Goal: Find specific page/section: Find specific page/section

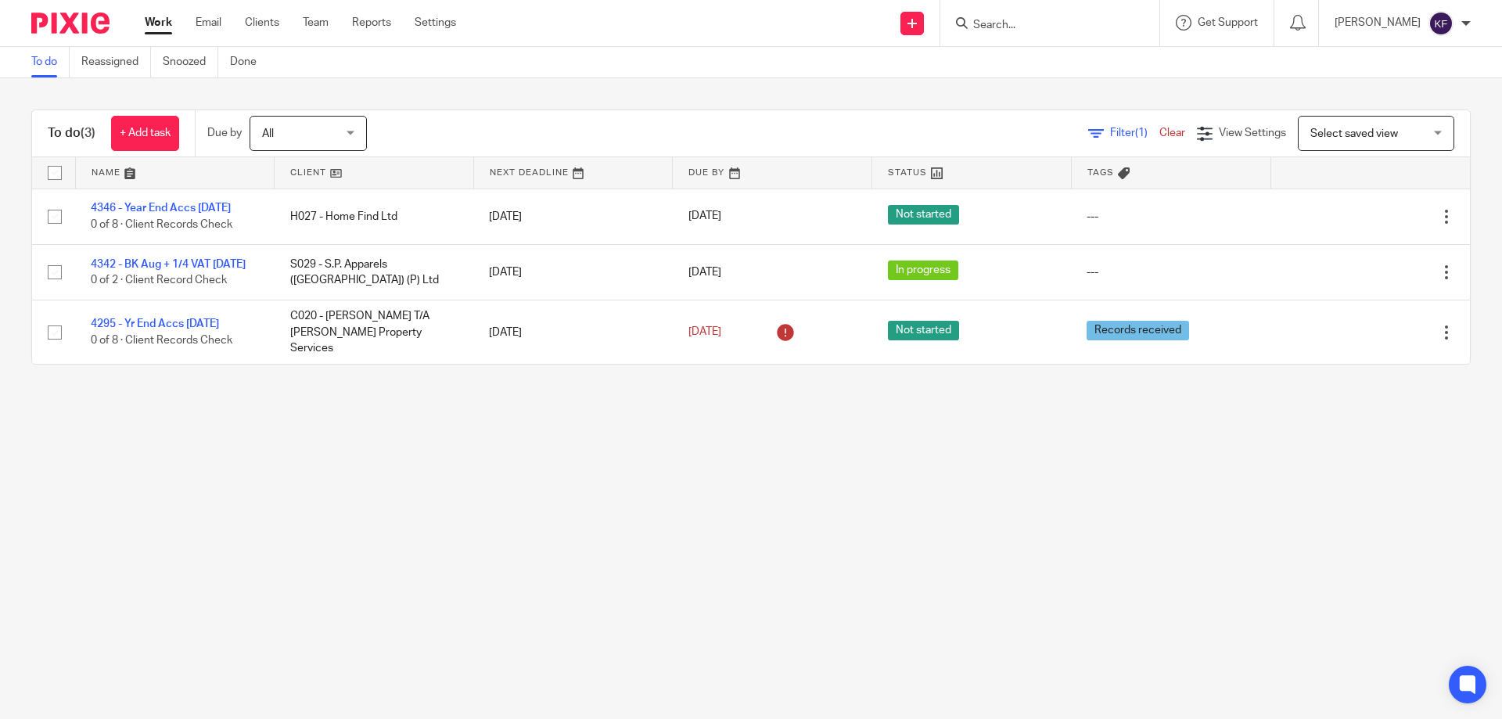
click at [1003, 23] on input "Search" at bounding box center [1041, 26] width 141 height 14
type input "[PERSON_NAME]"
click at [1072, 65] on link at bounding box center [1089, 60] width 243 height 23
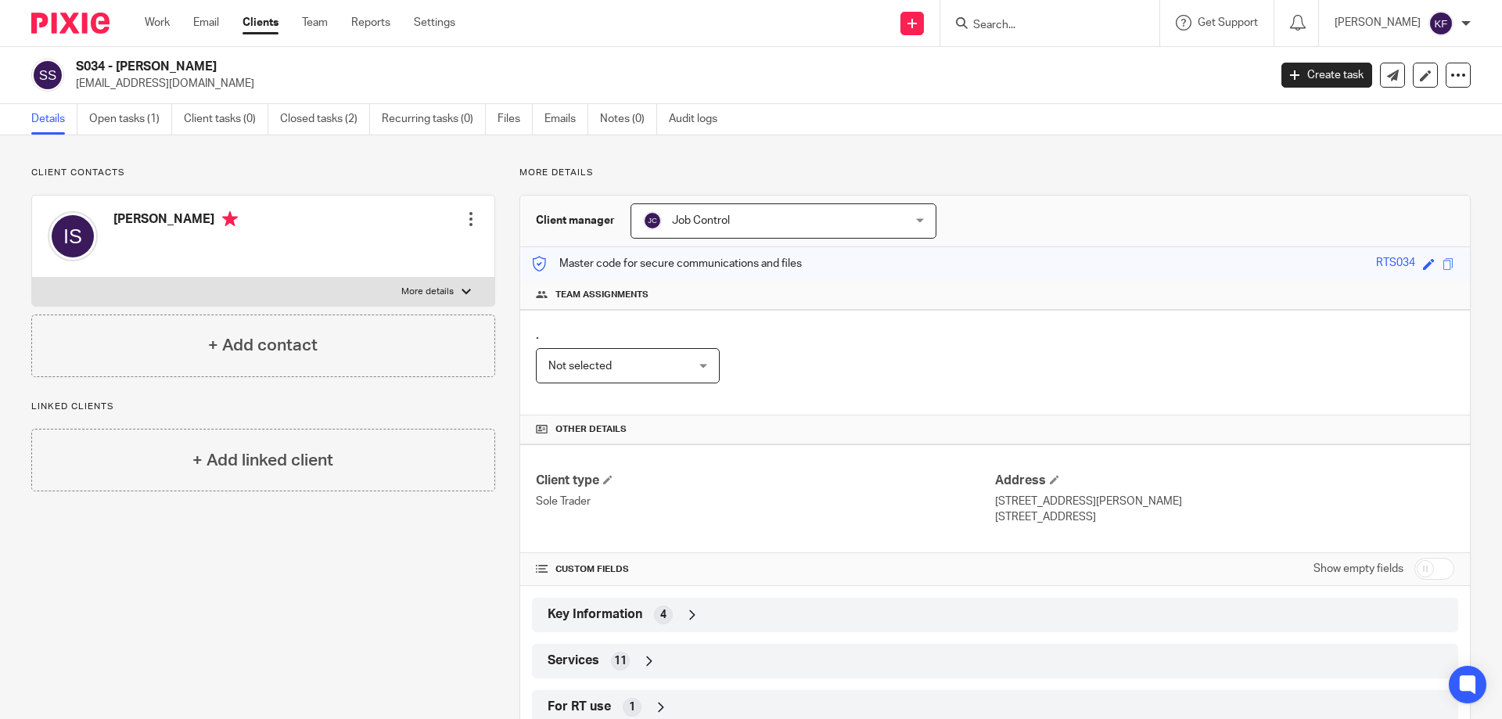
click at [1014, 30] on input "Search" at bounding box center [1041, 26] width 141 height 14
type input "black"
click at [1107, 85] on link at bounding box center [1112, 67] width 288 height 36
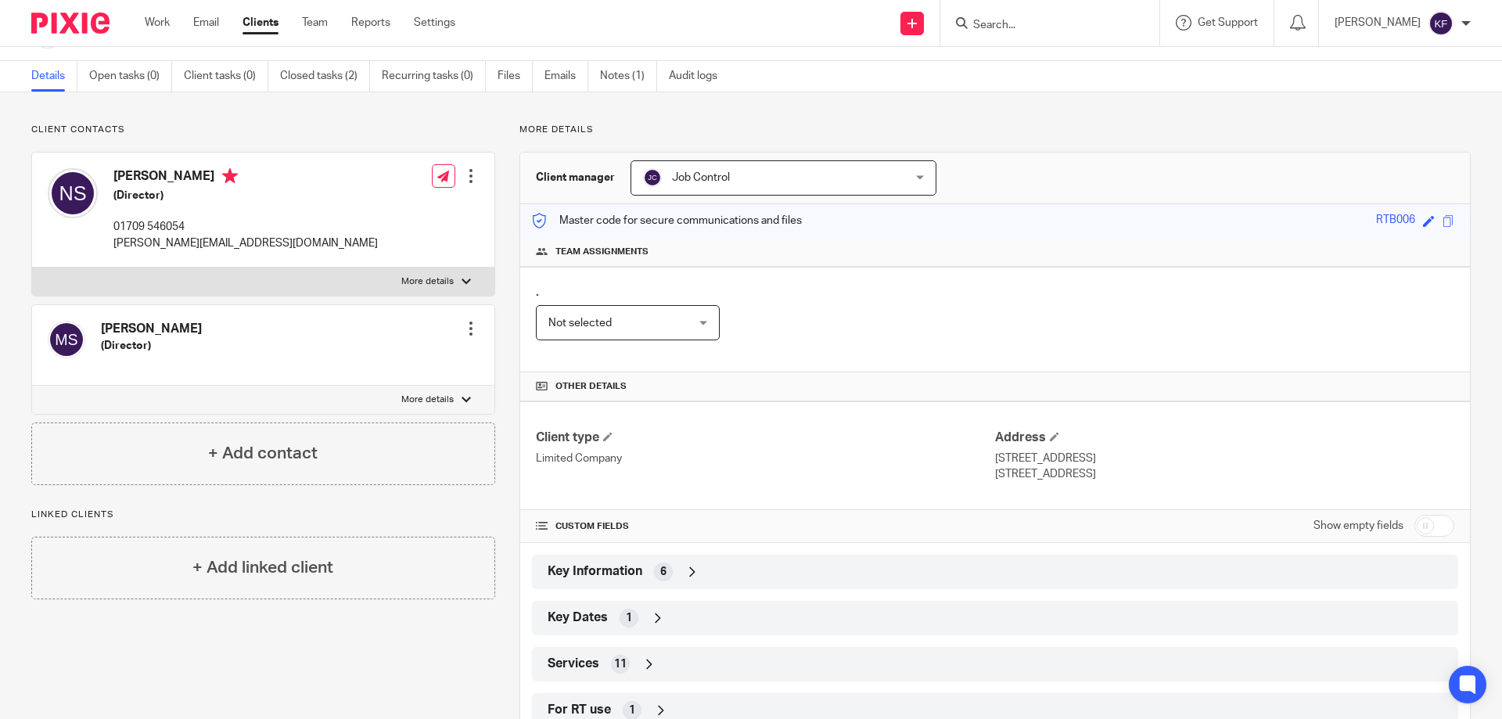
scroll to position [78, 0]
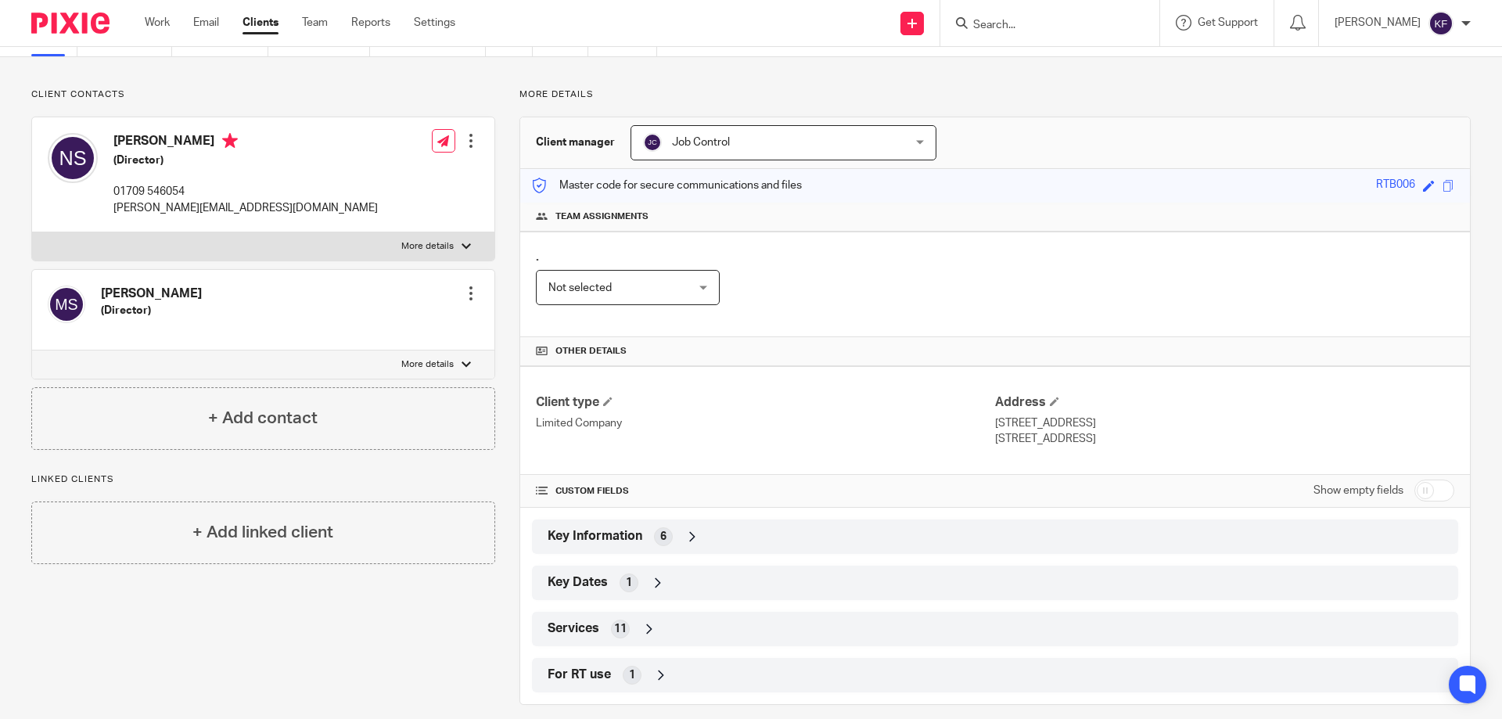
click at [717, 544] on div "Key Information 6" at bounding box center [995, 536] width 903 height 27
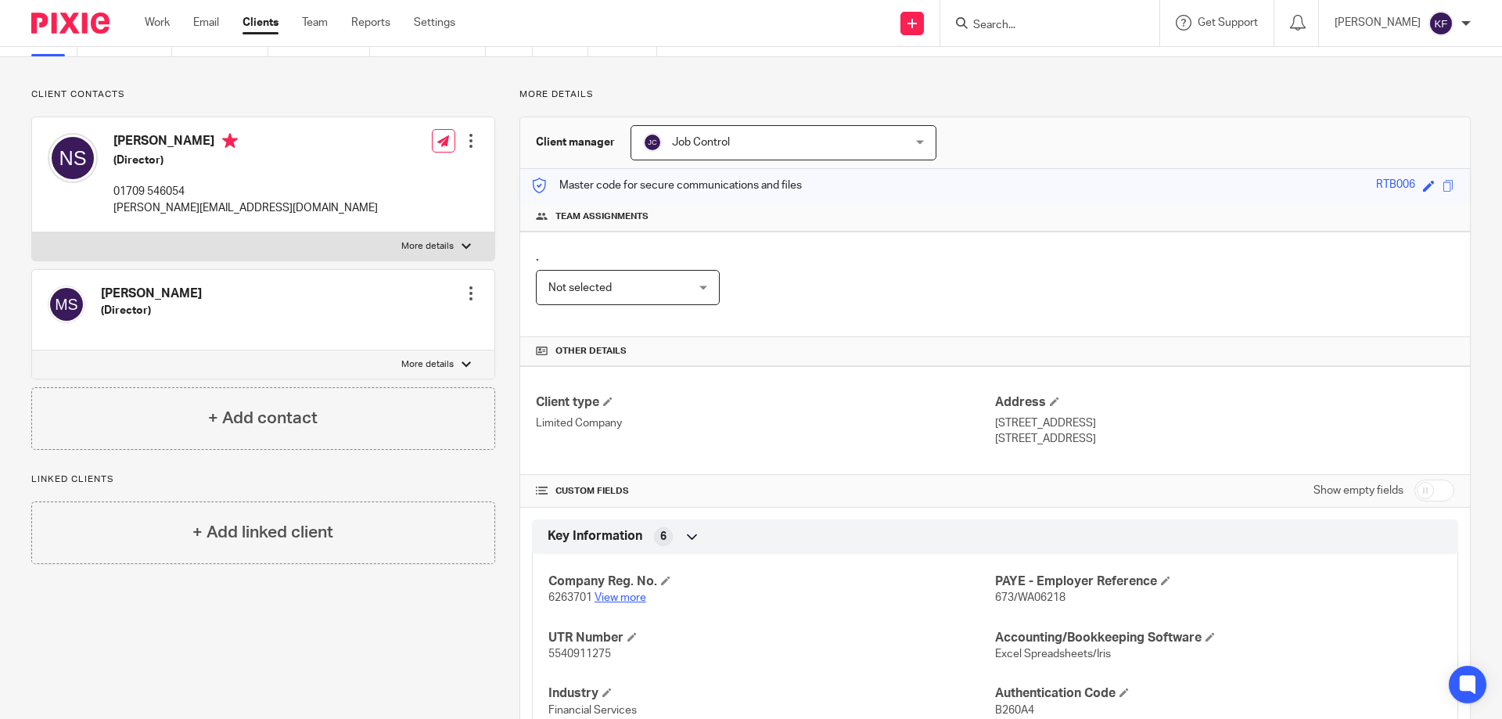
click at [622, 598] on link "View more" at bounding box center [620, 597] width 52 height 11
click at [618, 596] on link "View more" at bounding box center [620, 597] width 52 height 11
